Goal: Use online tool/utility: Utilize a website feature to perform a specific function

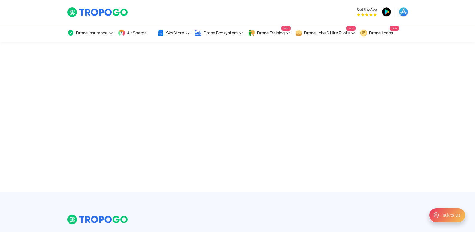
click at [272, 100] on div at bounding box center [237, 117] width 475 height 150
click at [132, 215] on div at bounding box center [238, 219] width 350 height 10
click at [142, 33] on span "Air Sherpa" at bounding box center [137, 33] width 20 height 5
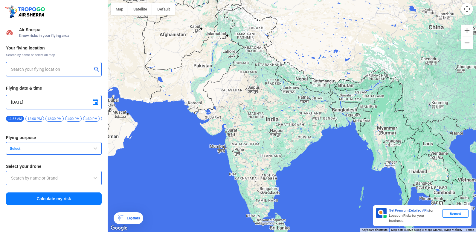
click at [50, 68] on input "text" at bounding box center [51, 69] width 81 height 7
click at [93, 68] on div at bounding box center [54, 69] width 86 height 7
click at [91, 69] on input "144, Khattalwada, Wadgaon, Maharashtra 272176, India" at bounding box center [51, 69] width 81 height 7
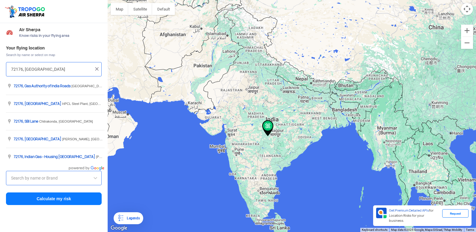
click at [63, 67] on input "72176, India" at bounding box center [51, 69] width 81 height 7
type input "7"
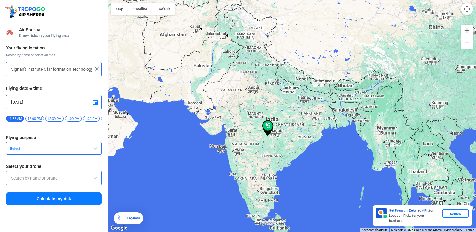
type input "Block D, Visakhapatnam, Andhra Pradesh 530049, India"
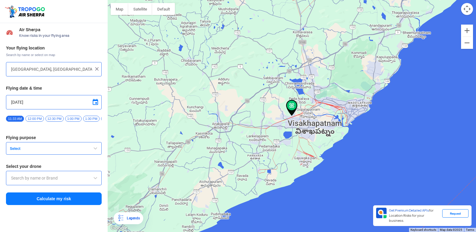
click at [94, 150] on span "button" at bounding box center [95, 148] width 7 height 7
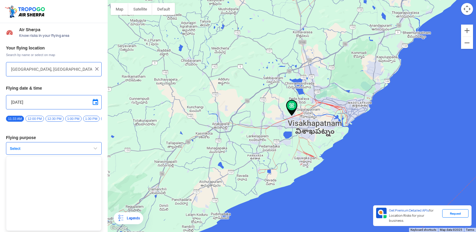
click at [93, 149] on span "button" at bounding box center [95, 148] width 7 height 7
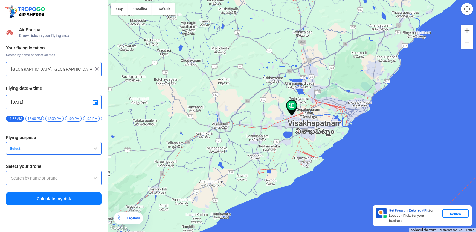
click at [31, 144] on button "Select" at bounding box center [54, 148] width 96 height 13
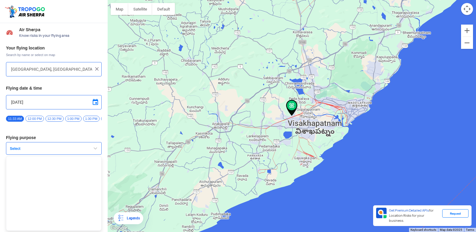
click at [29, 148] on button "Select" at bounding box center [54, 148] width 96 height 13
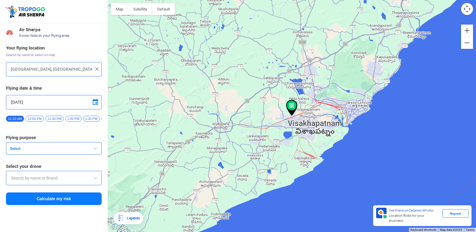
click at [27, 180] on input "text" at bounding box center [54, 177] width 86 height 7
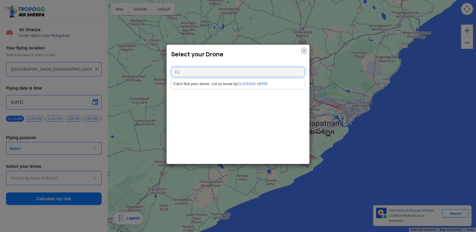
type input "DJ"
click at [302, 47] on div "Select your Drone" at bounding box center [238, 53] width 143 height 16
click at [304, 48] on img at bounding box center [304, 51] width 6 height 6
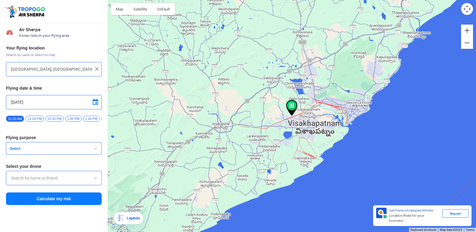
click at [36, 148] on button "Select" at bounding box center [54, 148] width 96 height 13
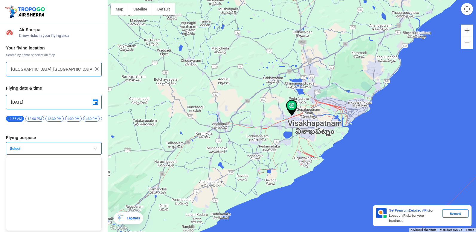
click at [96, 148] on span "button" at bounding box center [95, 148] width 7 height 7
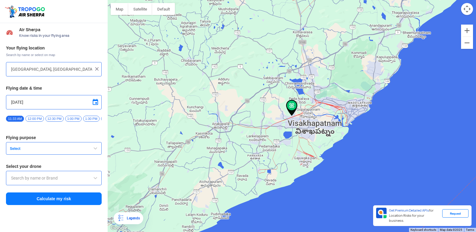
click at [16, 150] on span "Select" at bounding box center [44, 148] width 75 height 5
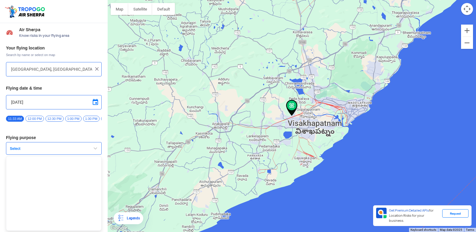
click at [16, 150] on span "Select" at bounding box center [44, 148] width 75 height 5
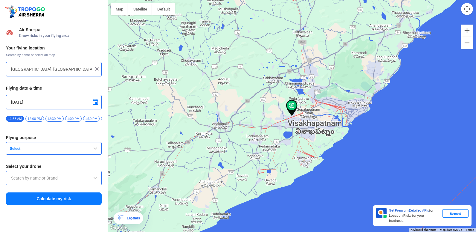
click at [34, 103] on input "13/9/2025" at bounding box center [54, 101] width 86 height 7
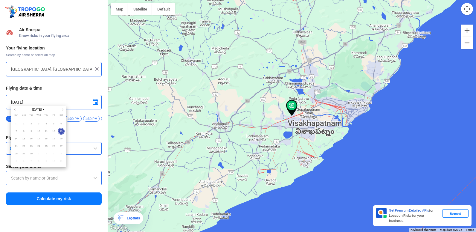
click at [47, 100] on div at bounding box center [238, 116] width 476 height 232
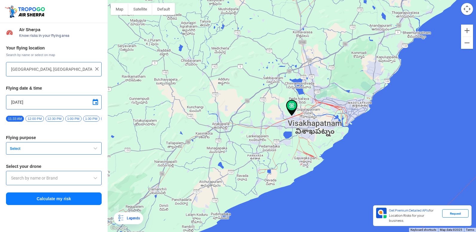
click at [14, 139] on h3 "Flying purpose" at bounding box center [54, 137] width 96 height 4
click at [29, 139] on h3 "Flying purpose" at bounding box center [54, 137] width 96 height 4
click at [22, 146] on button "Select" at bounding box center [54, 148] width 96 height 13
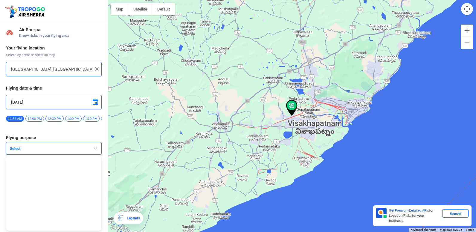
click at [25, 149] on span "Select" at bounding box center [44, 148] width 75 height 5
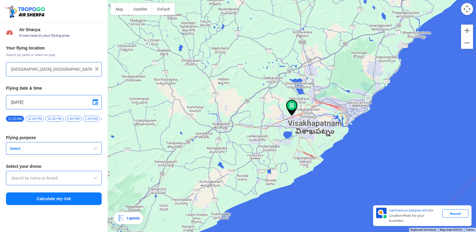
click at [35, 150] on span "Select" at bounding box center [44, 148] width 75 height 5
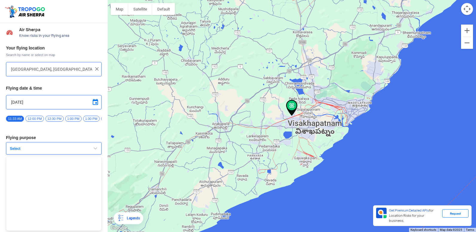
click at [35, 150] on span "Select" at bounding box center [44, 148] width 75 height 5
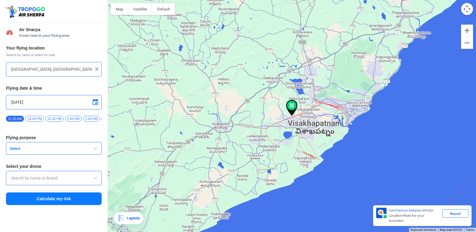
click at [12, 151] on span "Select" at bounding box center [44, 148] width 75 height 5
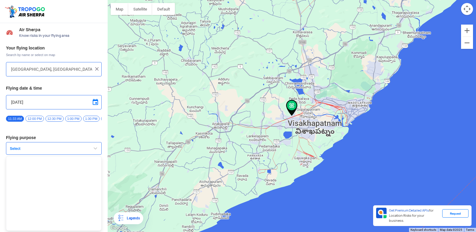
click at [14, 149] on span "Select" at bounding box center [44, 148] width 75 height 5
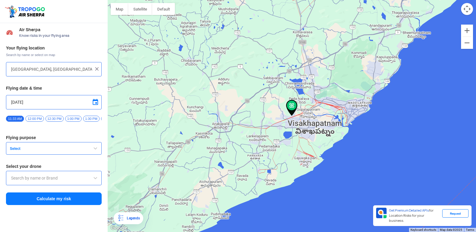
click at [14, 149] on span "Select" at bounding box center [44, 148] width 75 height 5
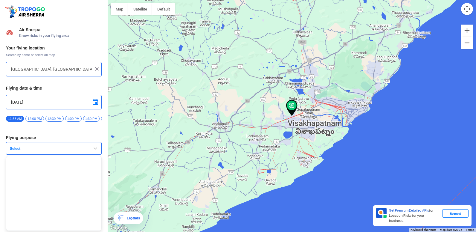
click at [14, 149] on span "Select" at bounding box center [44, 148] width 75 height 5
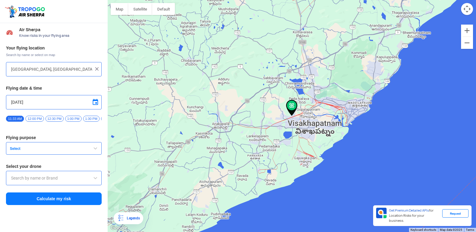
click at [31, 149] on span "Select" at bounding box center [44, 148] width 75 height 5
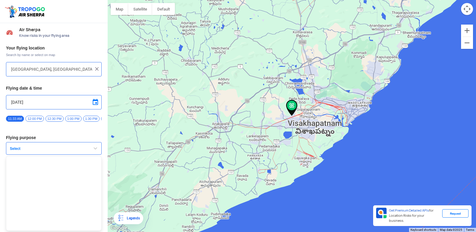
click at [32, 148] on button "Select" at bounding box center [54, 148] width 96 height 13
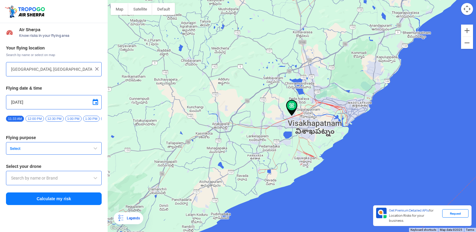
click at [6, 142] on button "Select" at bounding box center [54, 148] width 96 height 13
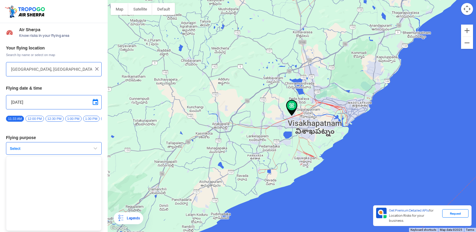
click at [6, 142] on button "Select" at bounding box center [54, 148] width 96 height 13
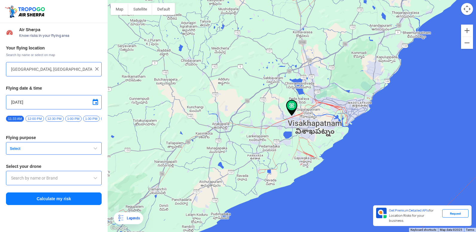
click at [95, 149] on span "button" at bounding box center [95, 148] width 7 height 7
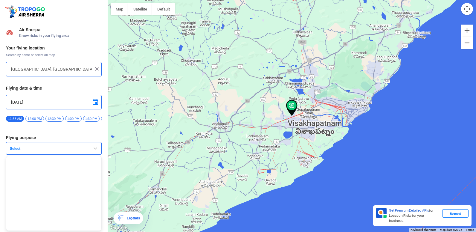
click at [17, 150] on span "Select" at bounding box center [44, 148] width 75 height 5
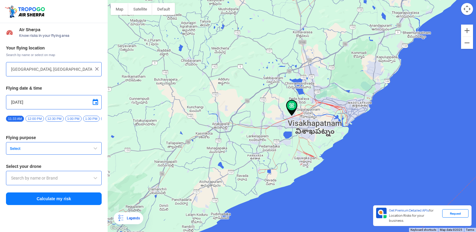
click at [17, 150] on span "Select" at bounding box center [44, 148] width 75 height 5
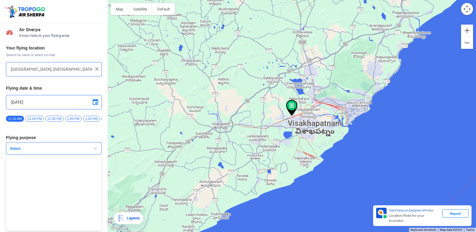
click at [17, 150] on span "Select" at bounding box center [44, 148] width 75 height 5
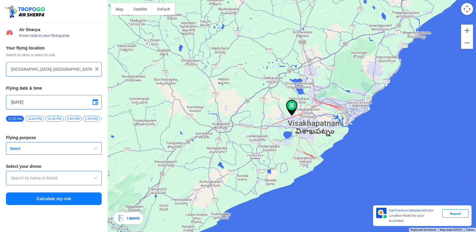
click at [17, 150] on span "Select" at bounding box center [44, 148] width 75 height 5
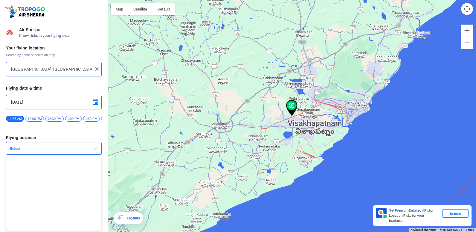
click at [39, 151] on span "Select" at bounding box center [44, 148] width 75 height 5
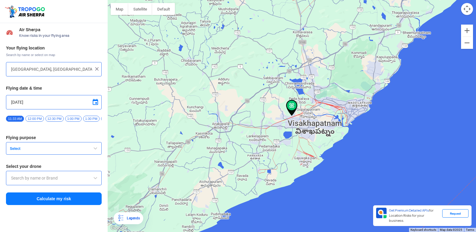
drag, startPoint x: 39, startPoint y: 152, endPoint x: 46, endPoint y: 164, distance: 14.4
click at [46, 164] on div "Your flying location Search by name or select on map Block D, Visakhapatnam, An…" at bounding box center [54, 125] width 108 height 166
click at [19, 148] on button "Select" at bounding box center [54, 148] width 96 height 13
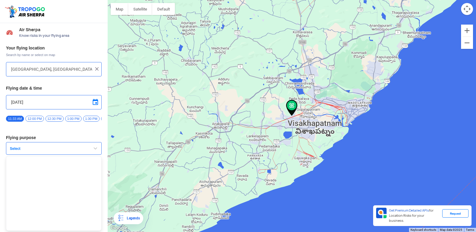
click at [80, 150] on span "Select" at bounding box center [44, 148] width 75 height 5
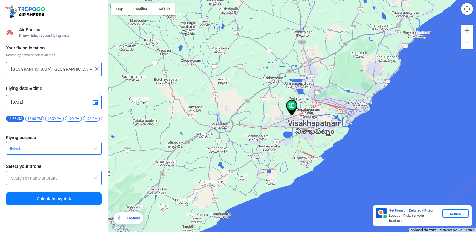
click at [95, 150] on span "button" at bounding box center [95, 148] width 7 height 7
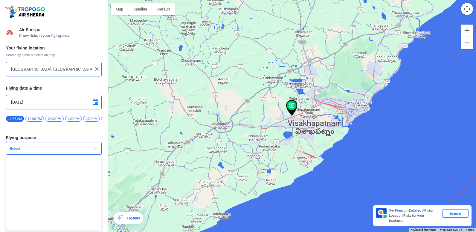
click at [94, 152] on span "button" at bounding box center [95, 148] width 7 height 7
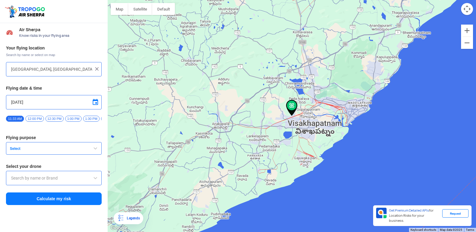
click at [6, 142] on button "Select" at bounding box center [54, 148] width 96 height 13
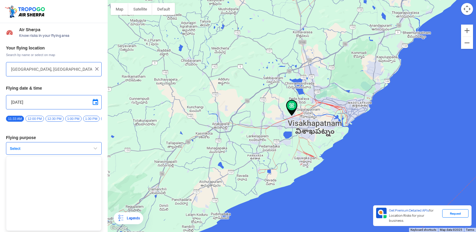
click at [6, 142] on button "Select" at bounding box center [54, 148] width 96 height 13
